Goal: Navigation & Orientation: Find specific page/section

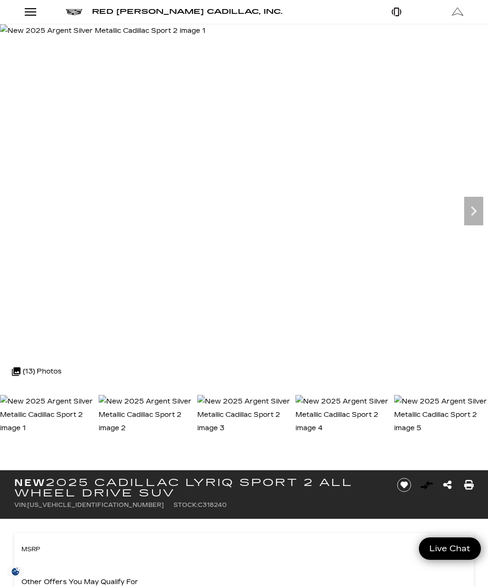
click at [473, 215] on icon "Next" at bounding box center [473, 210] width 19 height 19
click at [476, 210] on icon "Next" at bounding box center [473, 210] width 19 height 19
click at [472, 214] on icon "Next" at bounding box center [473, 211] width 6 height 10
click at [478, 215] on icon "Next" at bounding box center [473, 210] width 19 height 19
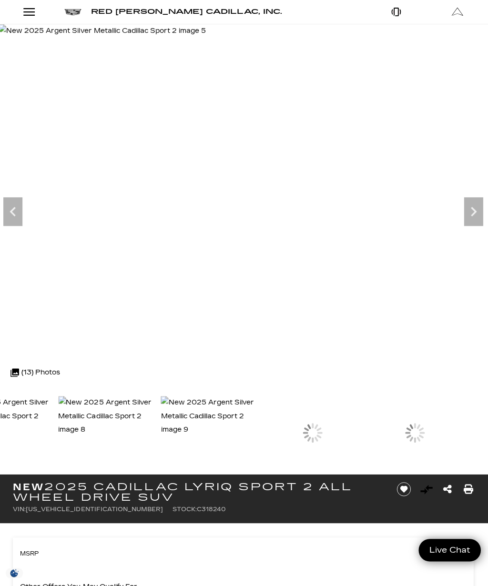
click at [472, 210] on icon "Next" at bounding box center [473, 210] width 19 height 19
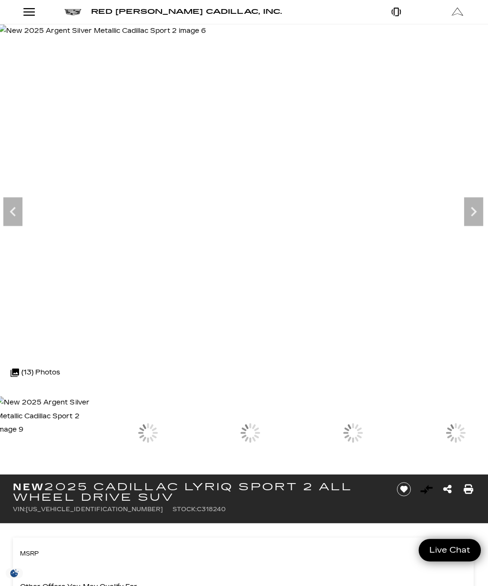
click at [473, 210] on icon "Next" at bounding box center [473, 211] width 6 height 10
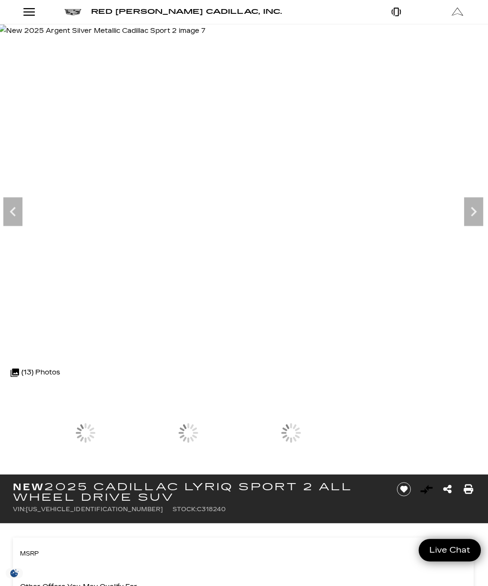
click at [473, 210] on icon "Next" at bounding box center [473, 211] width 6 height 10
click at [472, 209] on icon "Next" at bounding box center [473, 211] width 6 height 10
click at [476, 210] on icon "Next" at bounding box center [473, 210] width 19 height 19
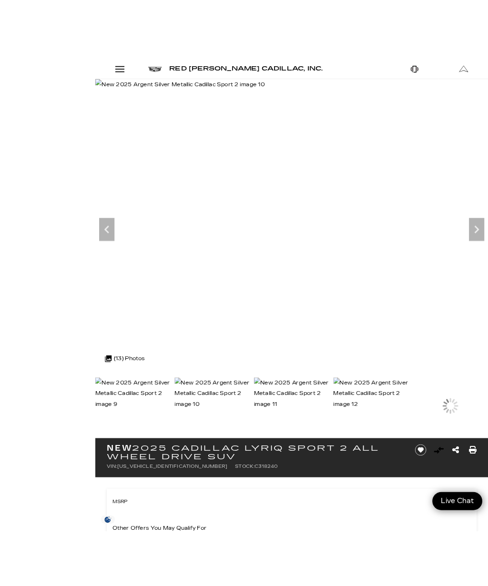
scroll to position [5, 0]
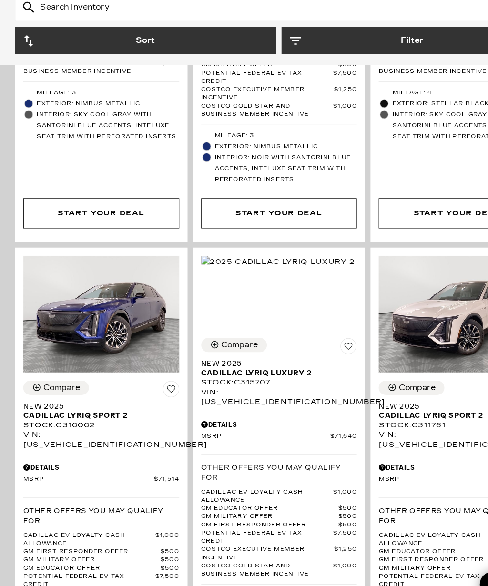
scroll to position [1349, 0]
